Goal: Transaction & Acquisition: Obtain resource

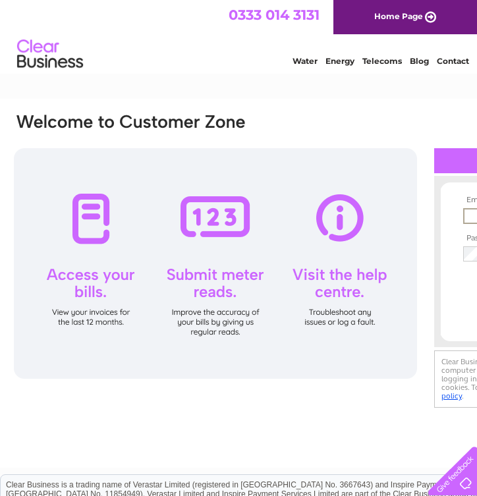
type input "[PERSON_NAME][EMAIL_ADDRESS][DOMAIN_NAME]"
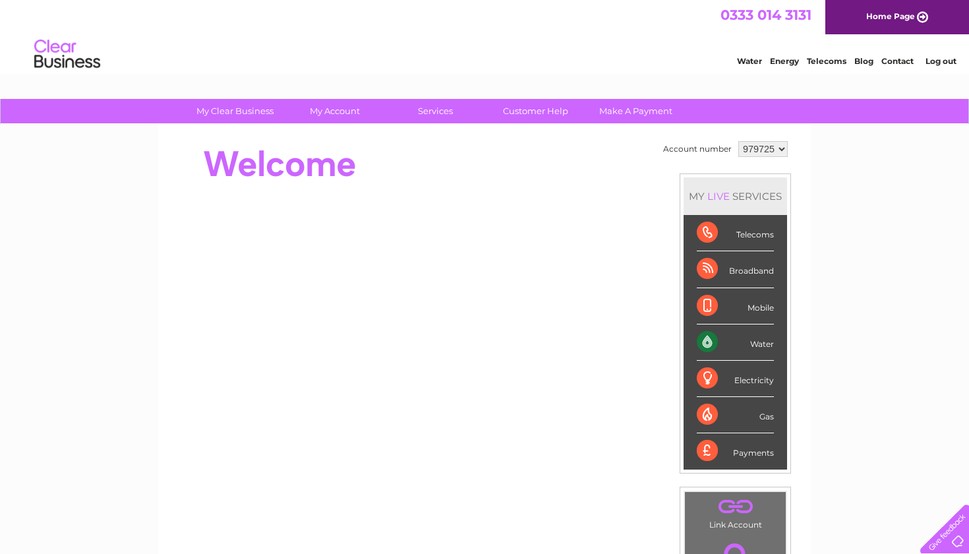
click at [719, 339] on div "Water" at bounding box center [735, 342] width 77 height 36
click at [718, 337] on div "Water" at bounding box center [735, 342] width 77 height 36
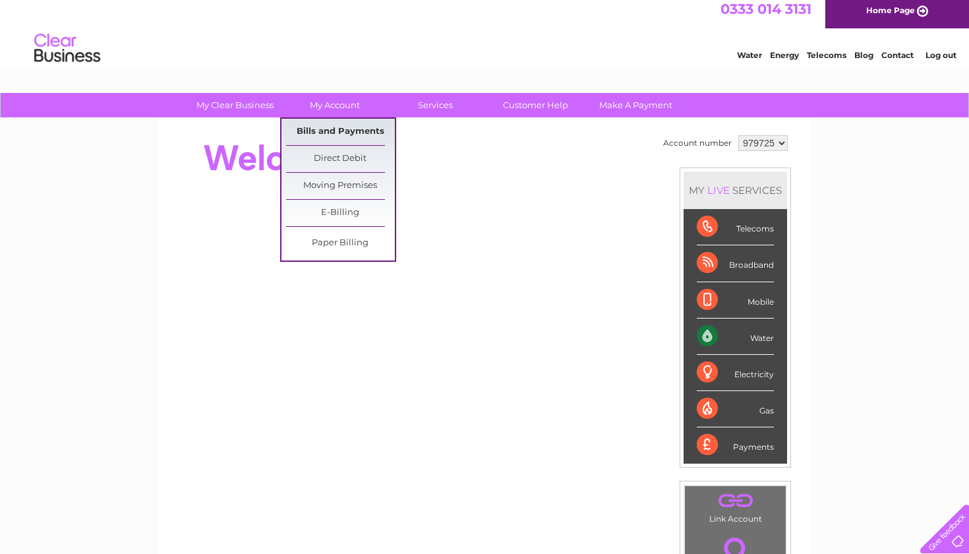
click at [324, 131] on link "Bills and Payments" at bounding box center [340, 132] width 109 height 26
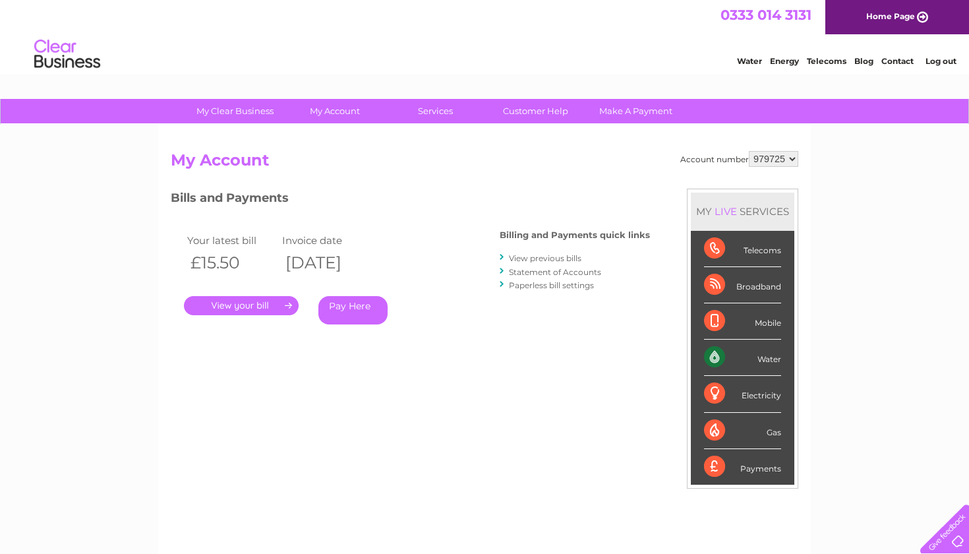
click at [274, 305] on link "." at bounding box center [241, 305] width 115 height 19
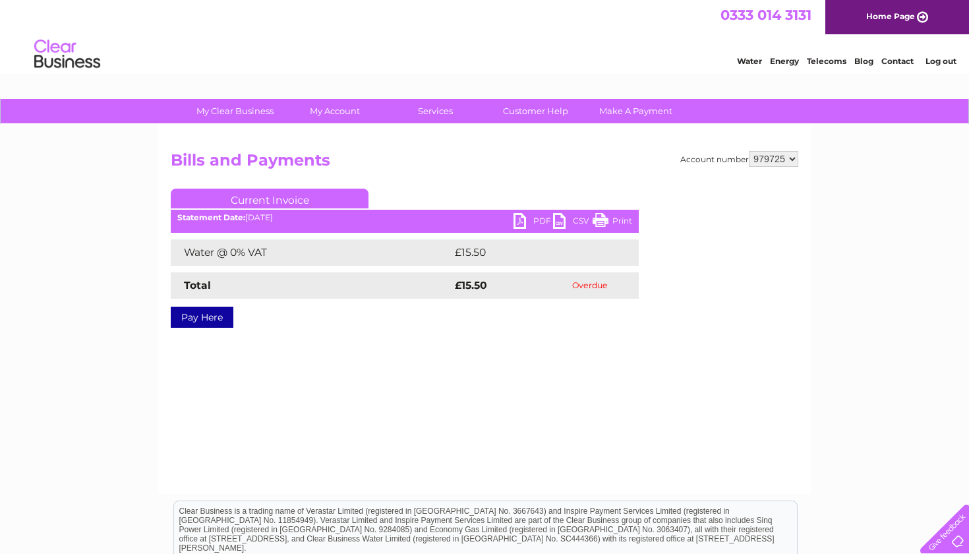
click at [537, 220] on link "PDF" at bounding box center [534, 222] width 40 height 19
click at [831, 202] on div "My Clear Business Login Details My Details My Preferences Link Account My Accou…" at bounding box center [484, 409] width 969 height 620
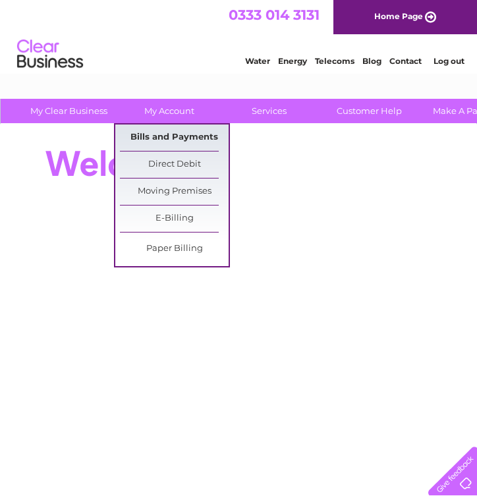
click at [162, 138] on link "Bills and Payments" at bounding box center [174, 138] width 109 height 26
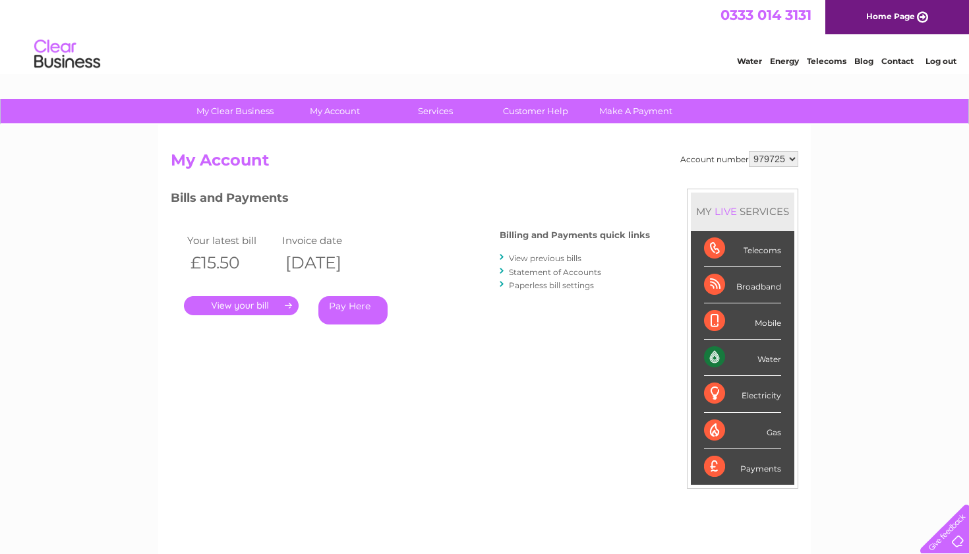
click at [477, 270] on link "Statement of Accounts" at bounding box center [555, 272] width 92 height 10
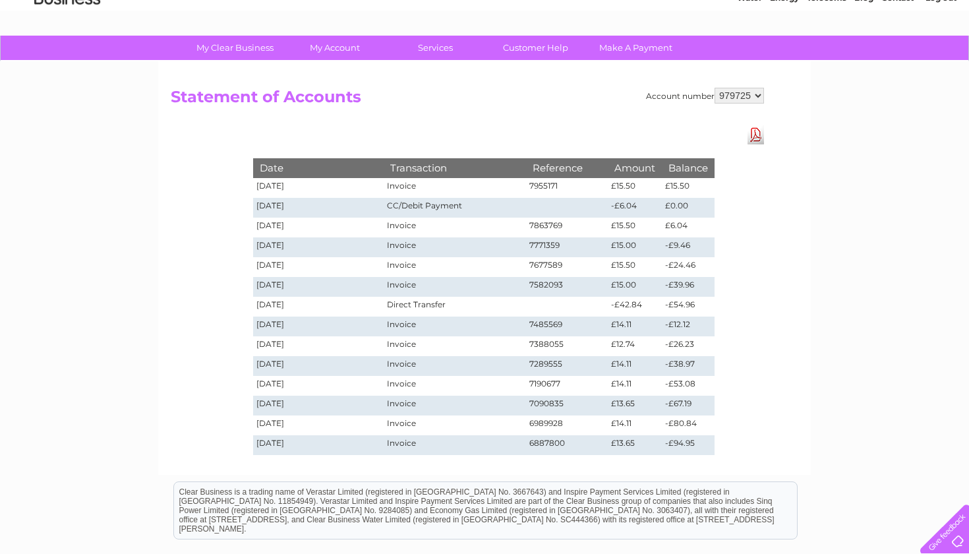
scroll to position [61, 0]
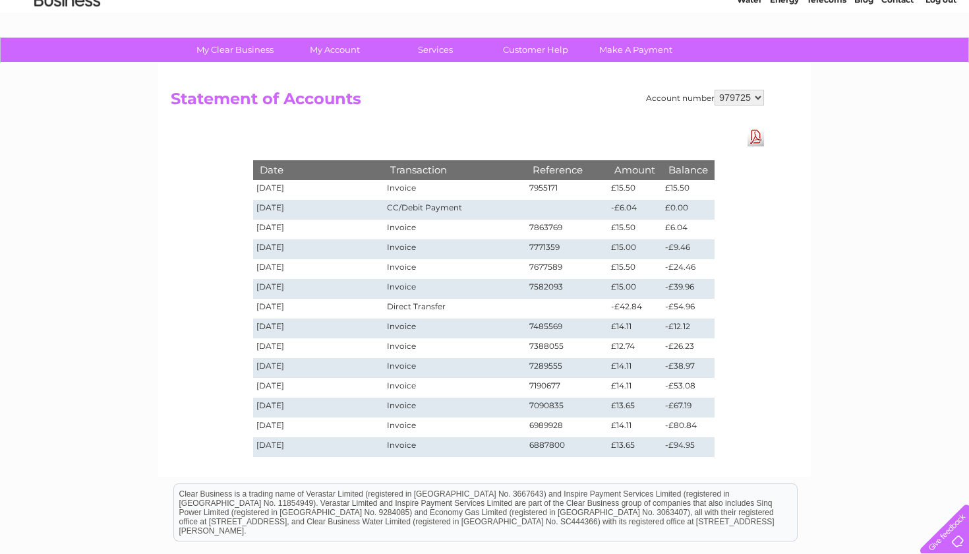
drag, startPoint x: 361, startPoint y: 100, endPoint x: 196, endPoint y: 141, distance: 170.4
click at [195, 140] on div "Account number 979725 Statement of Accounts Download Pdf Date Transaction Refer…" at bounding box center [484, 269] width 653 height 413
click at [359, 100] on h2 "Statement of Accounts" at bounding box center [467, 102] width 593 height 25
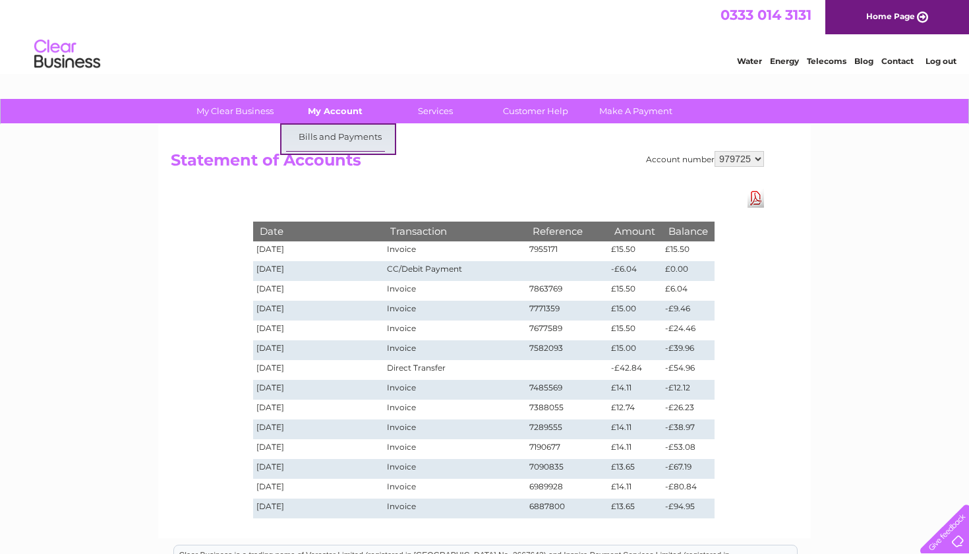
scroll to position [0, 0]
click at [361, 161] on h2 "Statement of Accounts" at bounding box center [467, 163] width 593 height 25
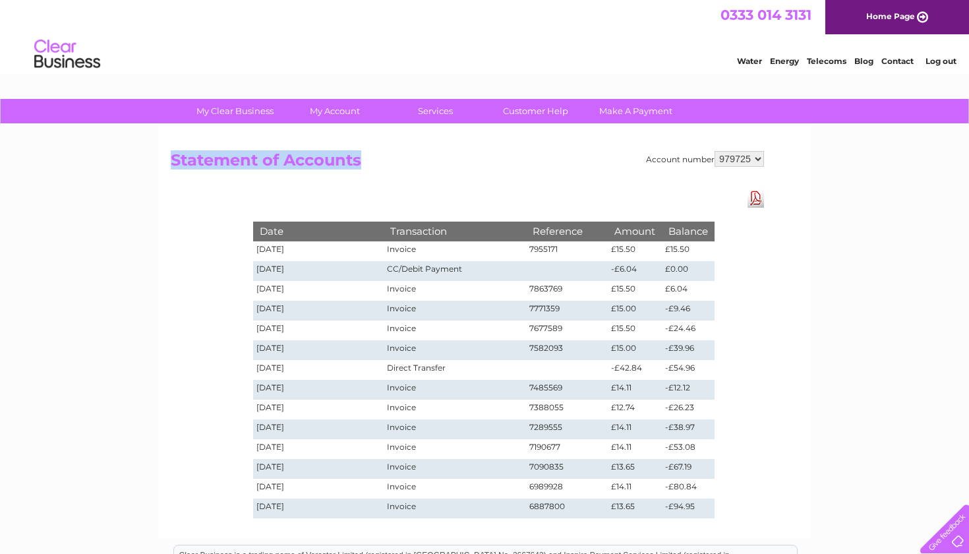
drag, startPoint x: 174, startPoint y: 160, endPoint x: 360, endPoint y: 162, distance: 185.9
click at [360, 162] on h2 "Statement of Accounts" at bounding box center [467, 163] width 593 height 25
click at [295, 175] on h2 "Statement of Accounts" at bounding box center [467, 163] width 593 height 25
drag, startPoint x: 173, startPoint y: 160, endPoint x: 355, endPoint y: 170, distance: 182.2
click at [355, 170] on h2 "Statement of Accounts" at bounding box center [467, 163] width 593 height 25
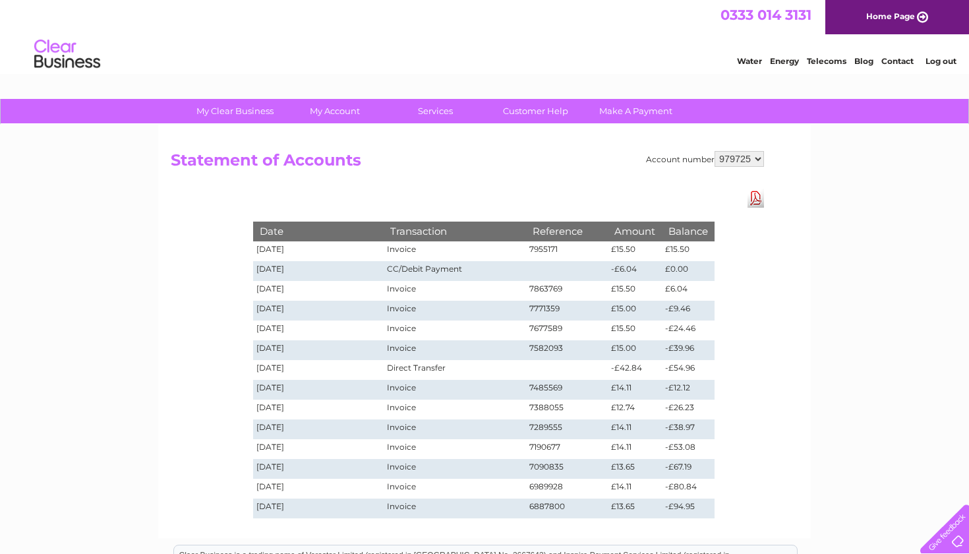
click at [361, 165] on h2 "Statement of Accounts" at bounding box center [467, 163] width 593 height 25
drag, startPoint x: 361, startPoint y: 165, endPoint x: 174, endPoint y: 160, distance: 187.3
click at [174, 158] on h2 "Statement of Accounts" at bounding box center [467, 163] width 593 height 25
click at [175, 174] on h2 "Statement of Accounts" at bounding box center [467, 163] width 593 height 25
drag, startPoint x: 175, startPoint y: 160, endPoint x: 367, endPoint y: 156, distance: 192.5
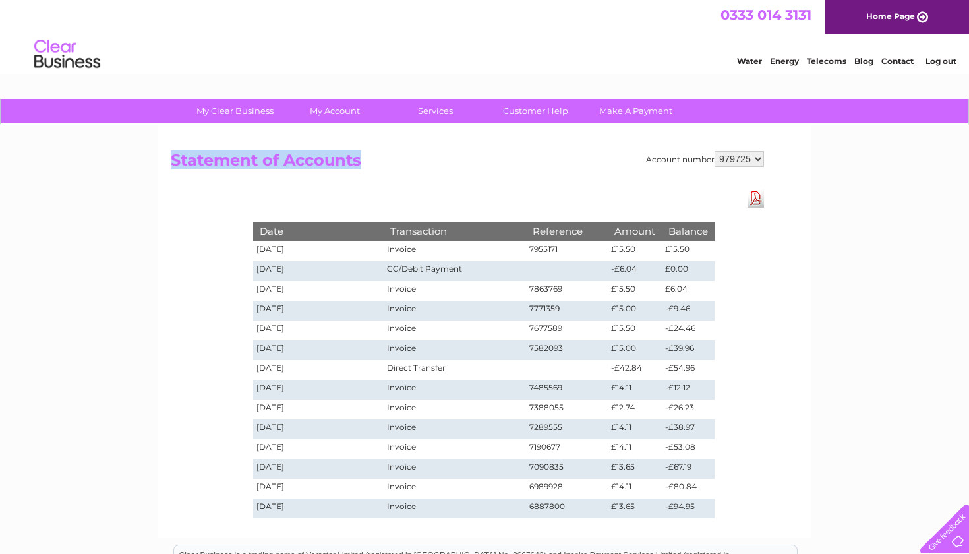
click at [367, 156] on h2 "Statement of Accounts" at bounding box center [467, 163] width 593 height 25
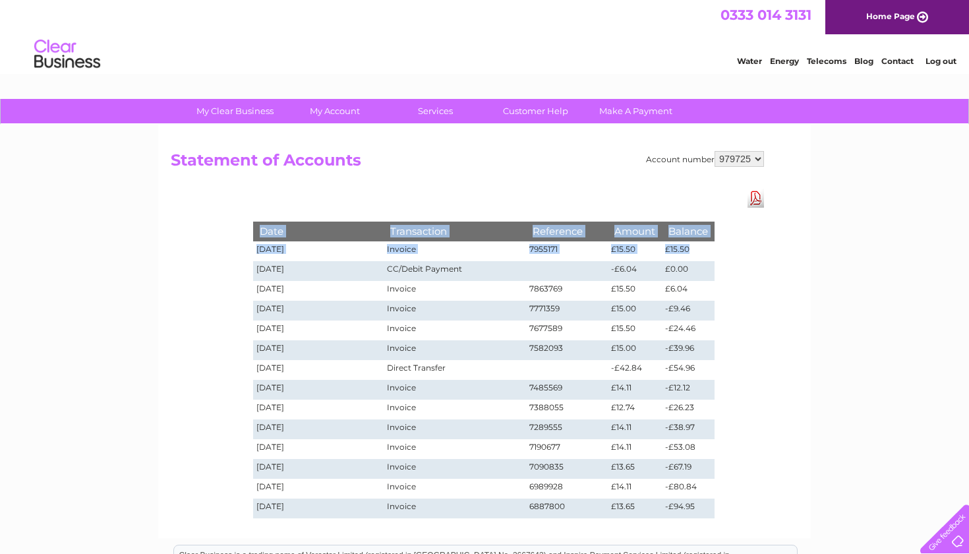
drag, startPoint x: 688, startPoint y: 247, endPoint x: 373, endPoint y: 200, distance: 317.9
click at [372, 200] on div "Date Transaction Reference Amount Balance [DATE] Invoice 7955171 £15.50 £15.50 …" at bounding box center [483, 357] width 527 height 336
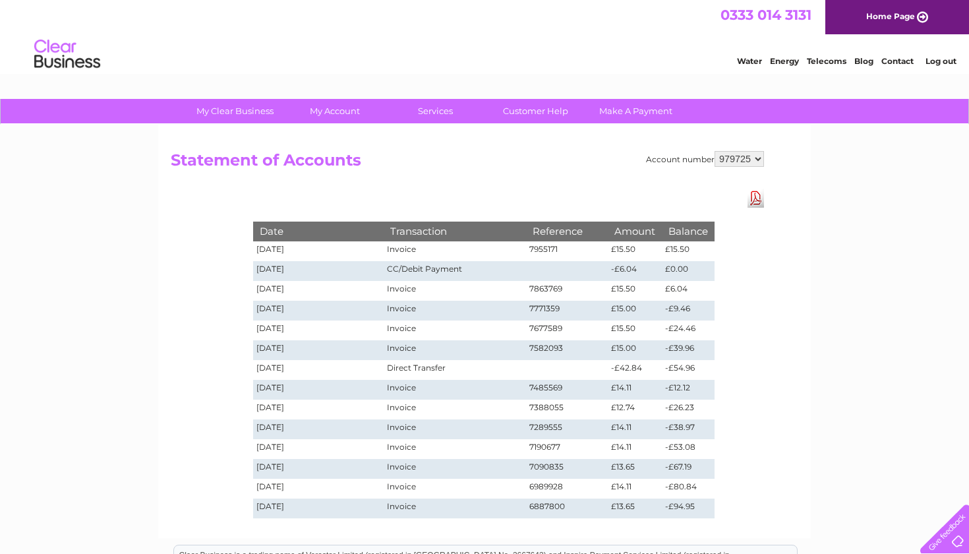
click at [908, 279] on div "My Clear Business Login Details My Details My Preferences Link Account My Accou…" at bounding box center [484, 431] width 969 height 664
drag, startPoint x: 173, startPoint y: 160, endPoint x: 365, endPoint y: 165, distance: 191.9
click at [365, 165] on h2 "Statement of Accounts" at bounding box center [467, 163] width 593 height 25
click at [318, 194] on div "Date Transaction Reference Amount Balance [DATE] Invoice 7955171 £15.50 £15.50 …" at bounding box center [483, 357] width 527 height 336
drag, startPoint x: 361, startPoint y: 162, endPoint x: 226, endPoint y: 201, distance: 140.2
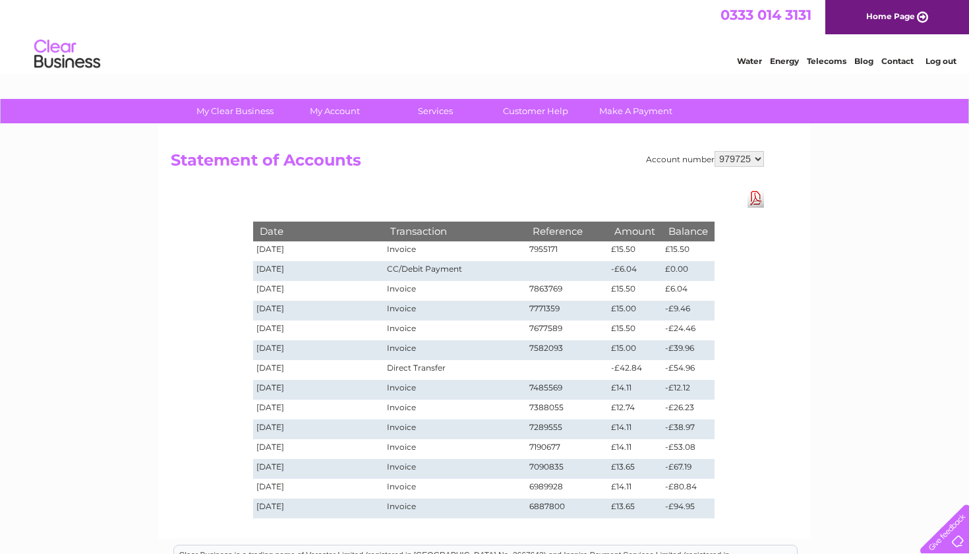
click at [226, 176] on div "Account number 979725 Statement of Accounts Download Pdf Date Transaction Refer…" at bounding box center [467, 163] width 593 height 25
click at [363, 162] on h2 "Statement of Accounts" at bounding box center [467, 163] width 593 height 25
click at [361, 162] on h2 "Statement of Accounts" at bounding box center [467, 163] width 593 height 25
